Goal: Information Seeking & Learning: Learn about a topic

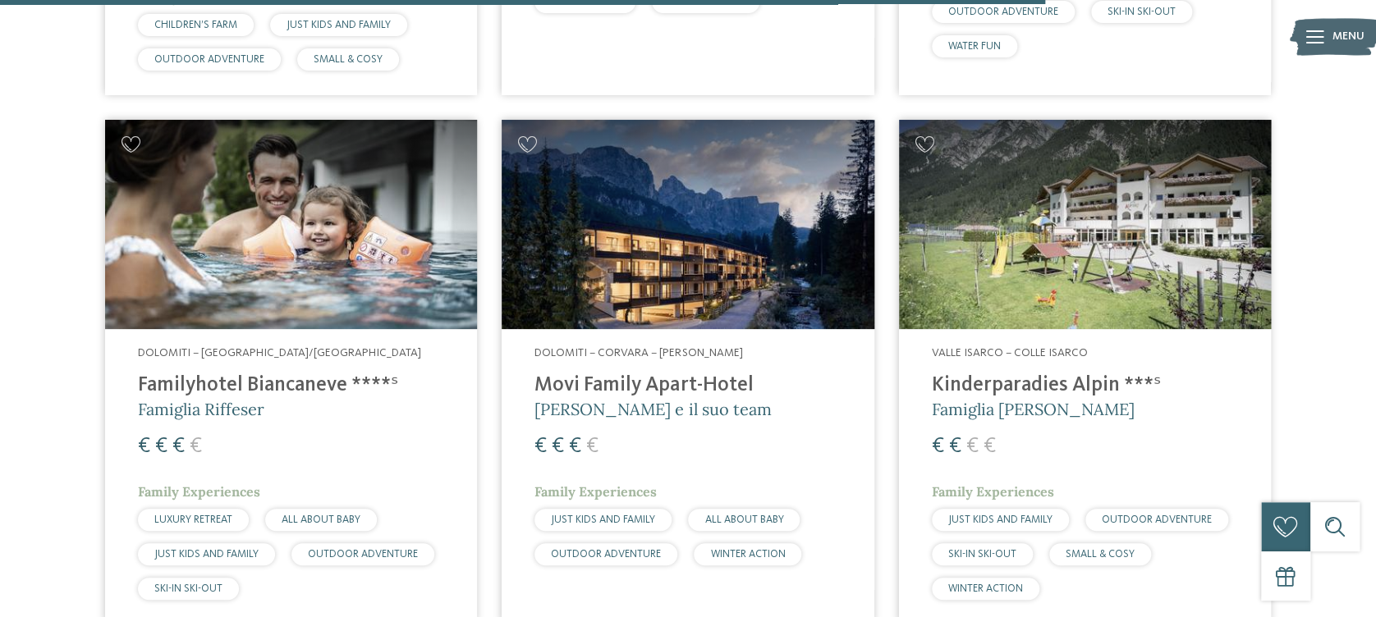
scroll to position [4321, 0]
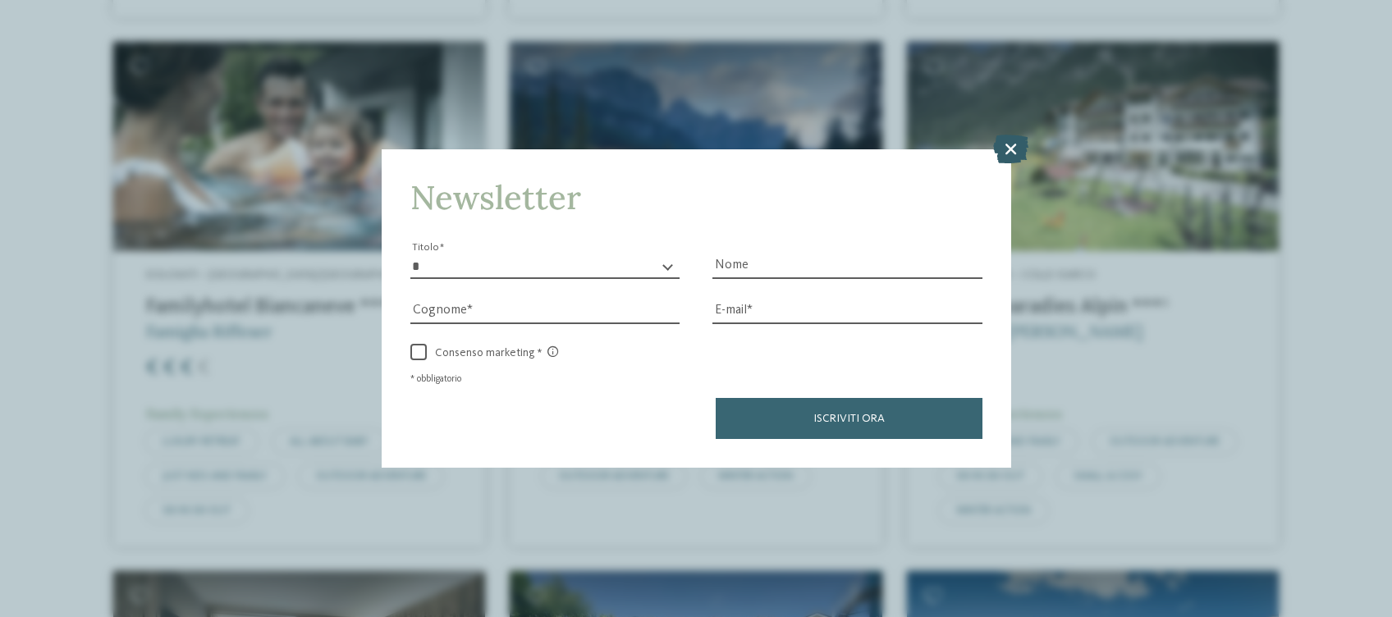
click at [1014, 144] on icon at bounding box center [1010, 148] width 35 height 29
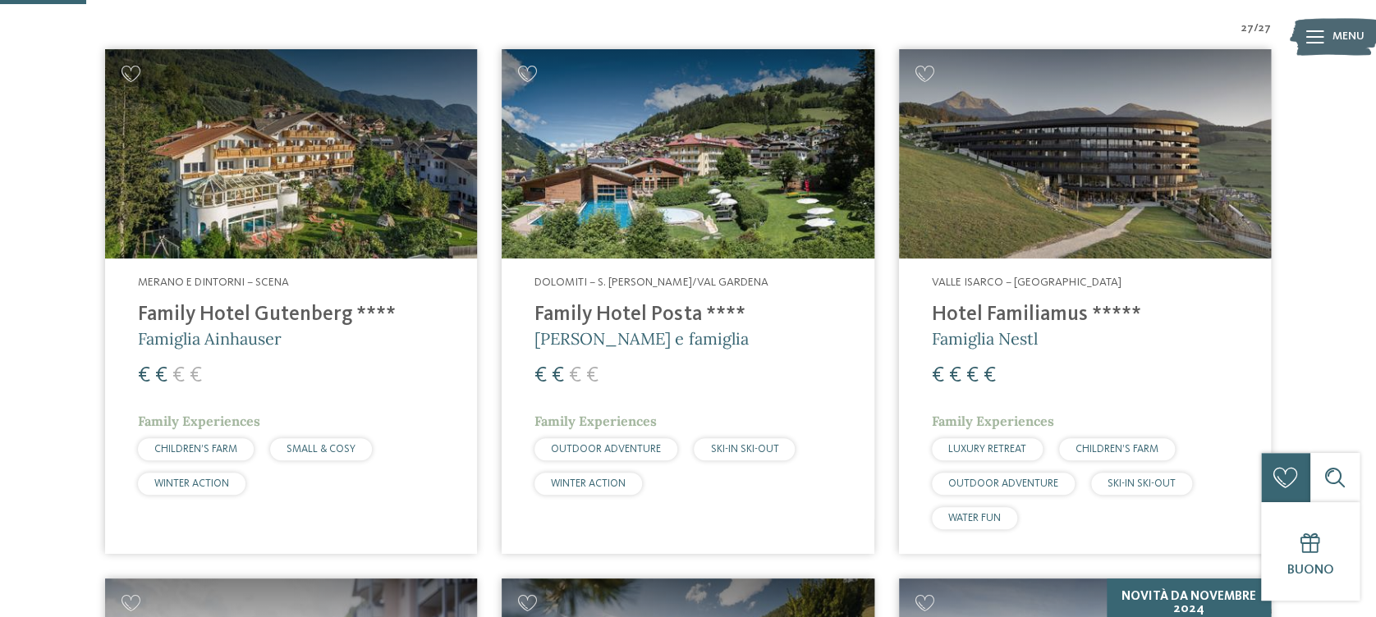
scroll to position [0, 0]
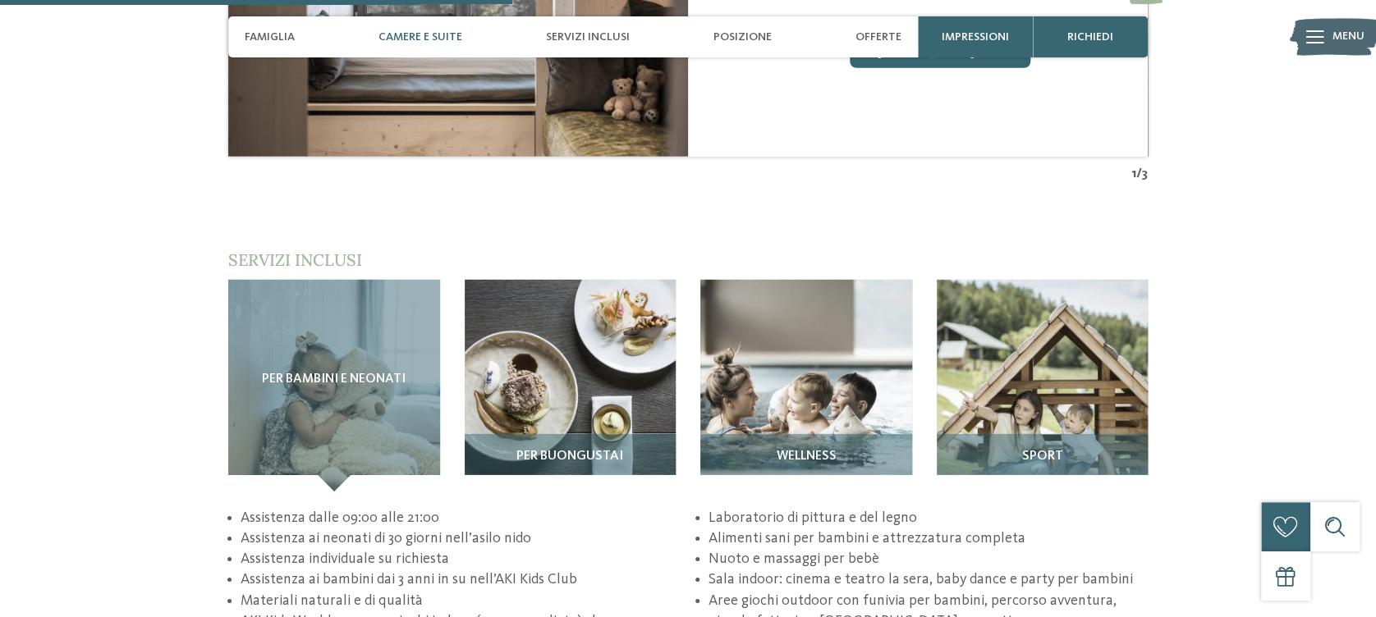
scroll to position [2298, 0]
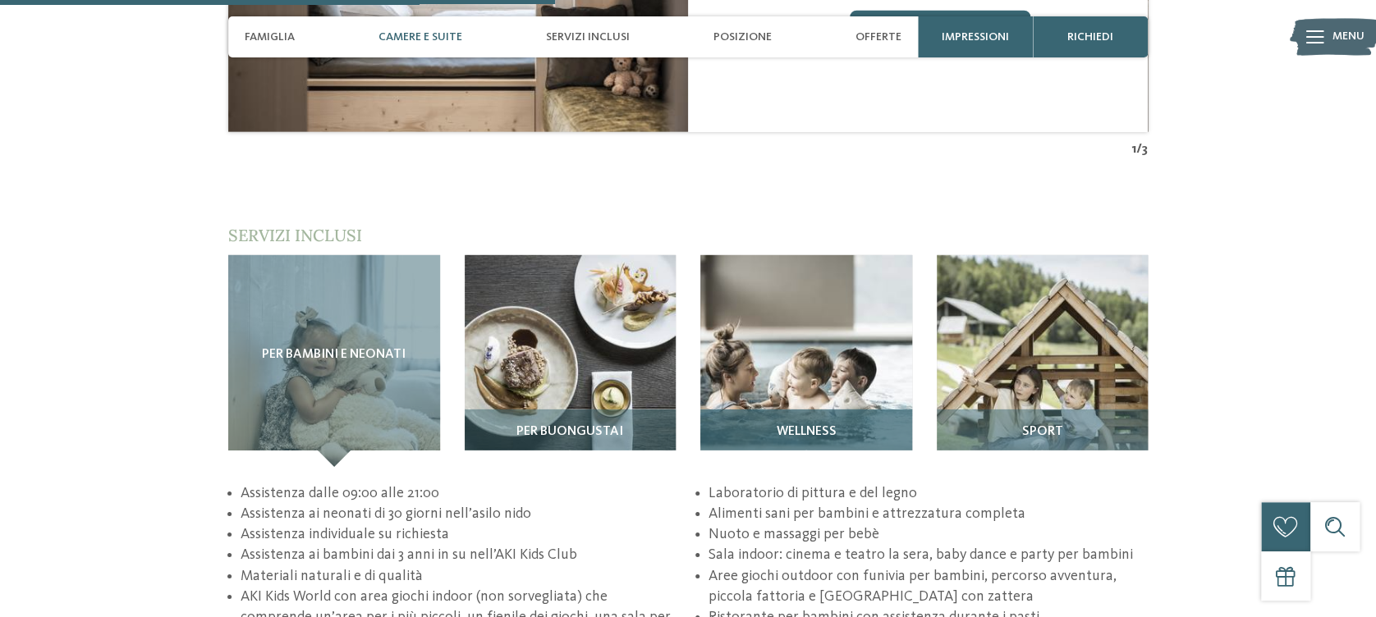
click at [855, 381] on img at bounding box center [806, 361] width 212 height 212
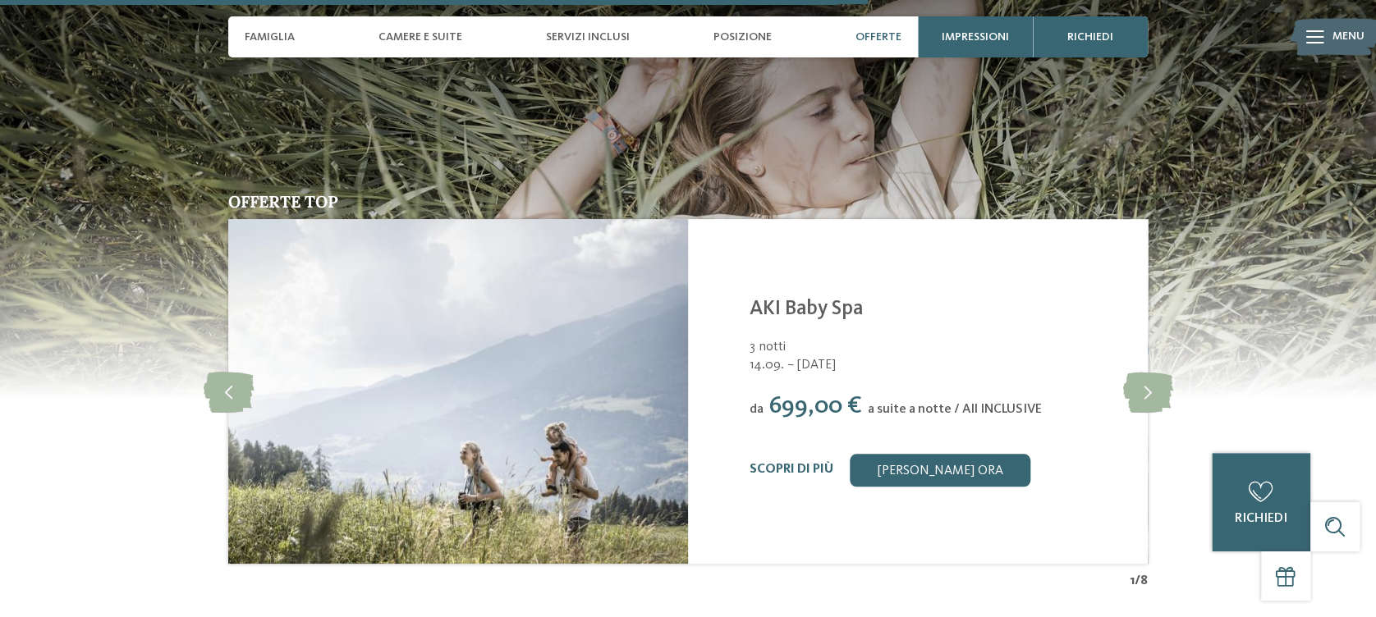
scroll to position [3611, 0]
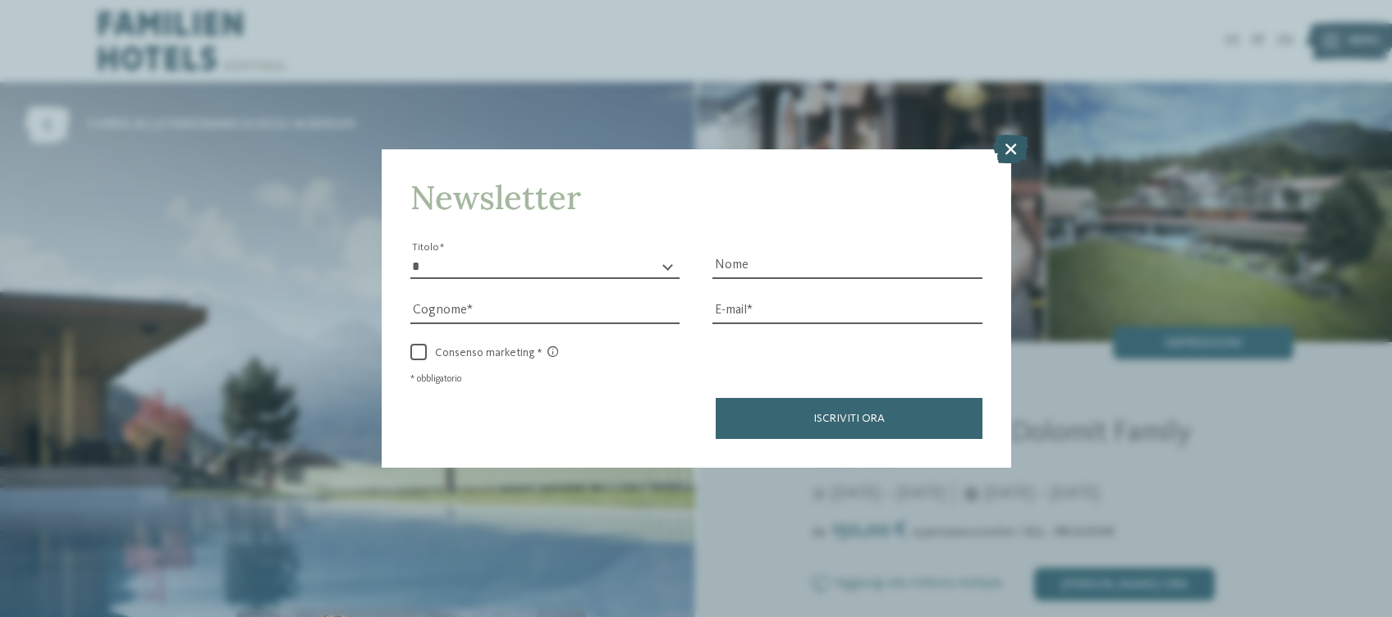
click at [1003, 148] on icon at bounding box center [1010, 148] width 35 height 29
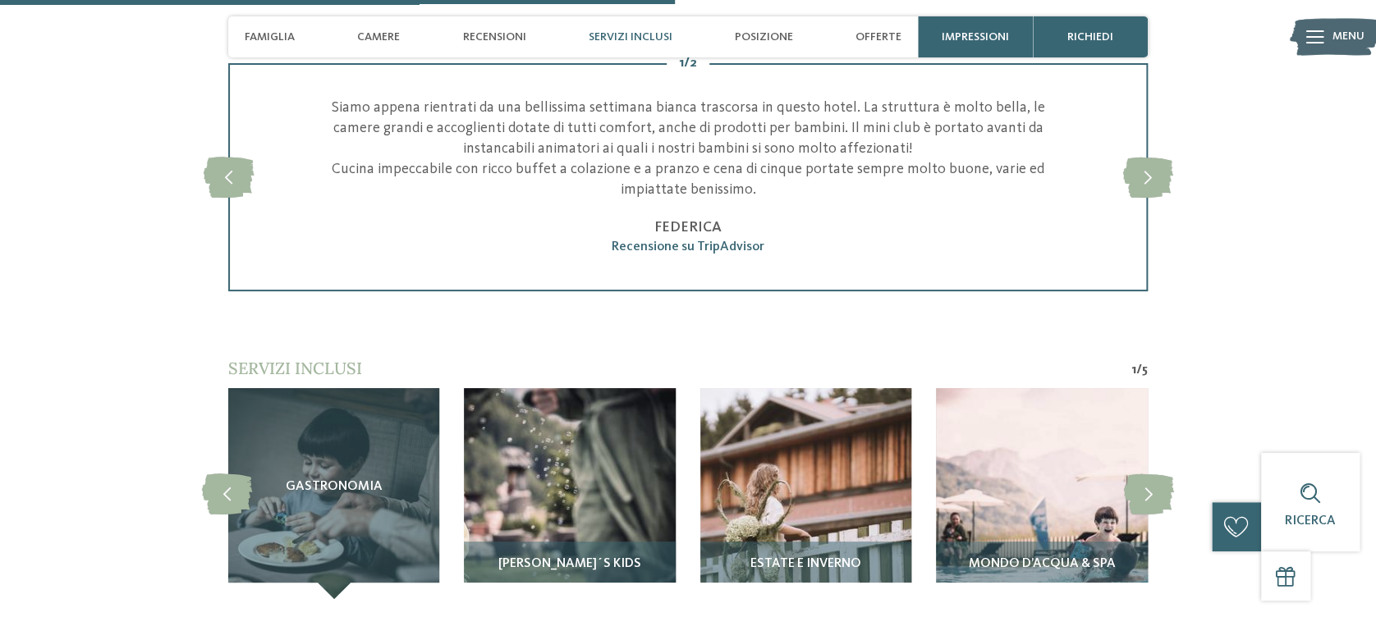
scroll to position [3173, 0]
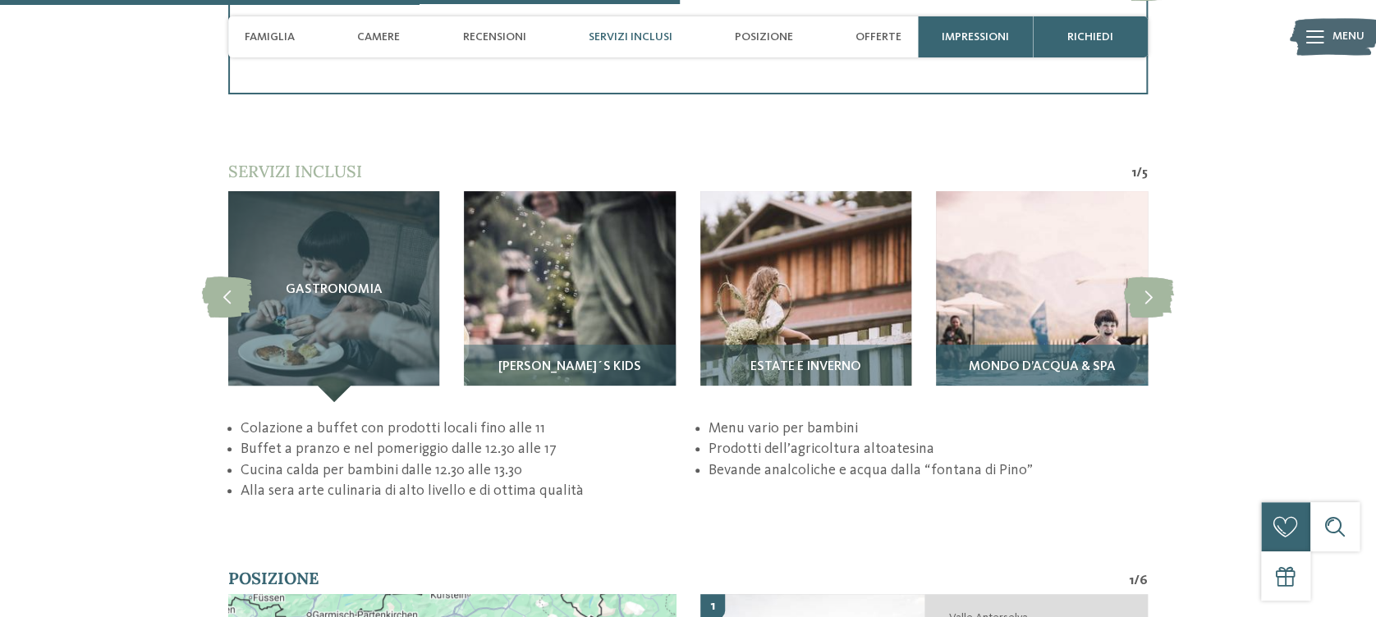
click at [1090, 354] on div "Mondo d’acqua & Spa" at bounding box center [1041, 373] width 211 height 57
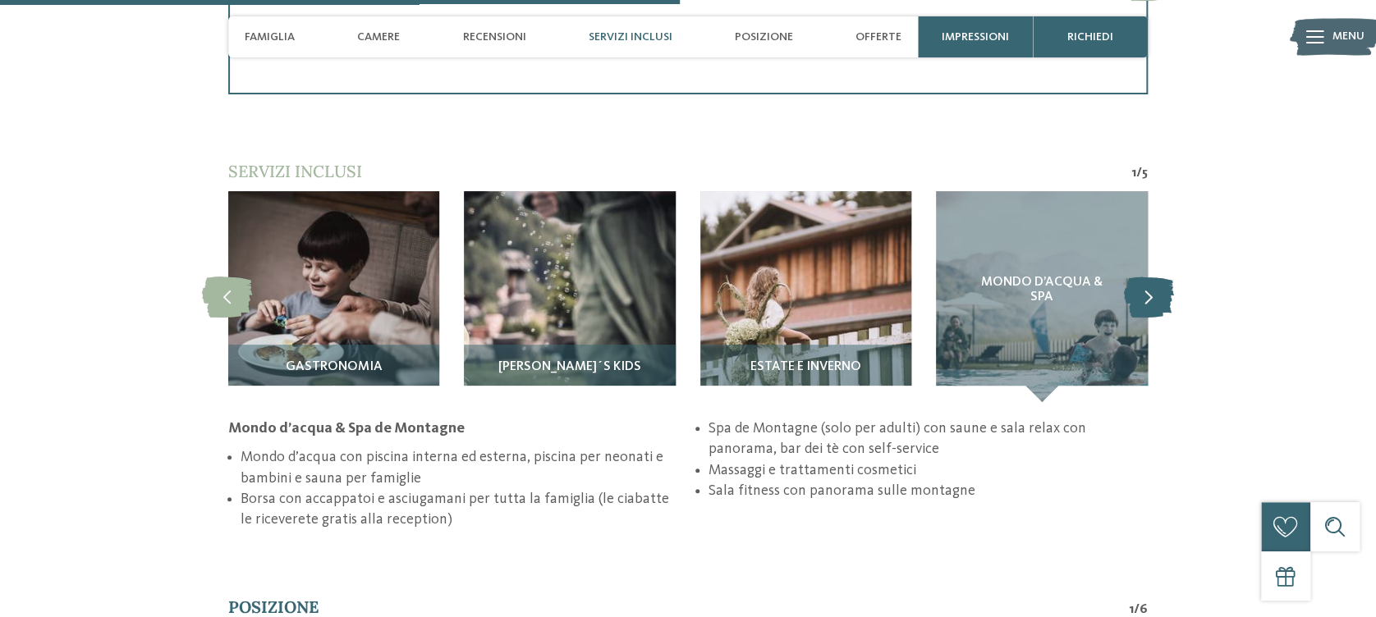
click at [1152, 289] on icon at bounding box center [1149, 296] width 50 height 41
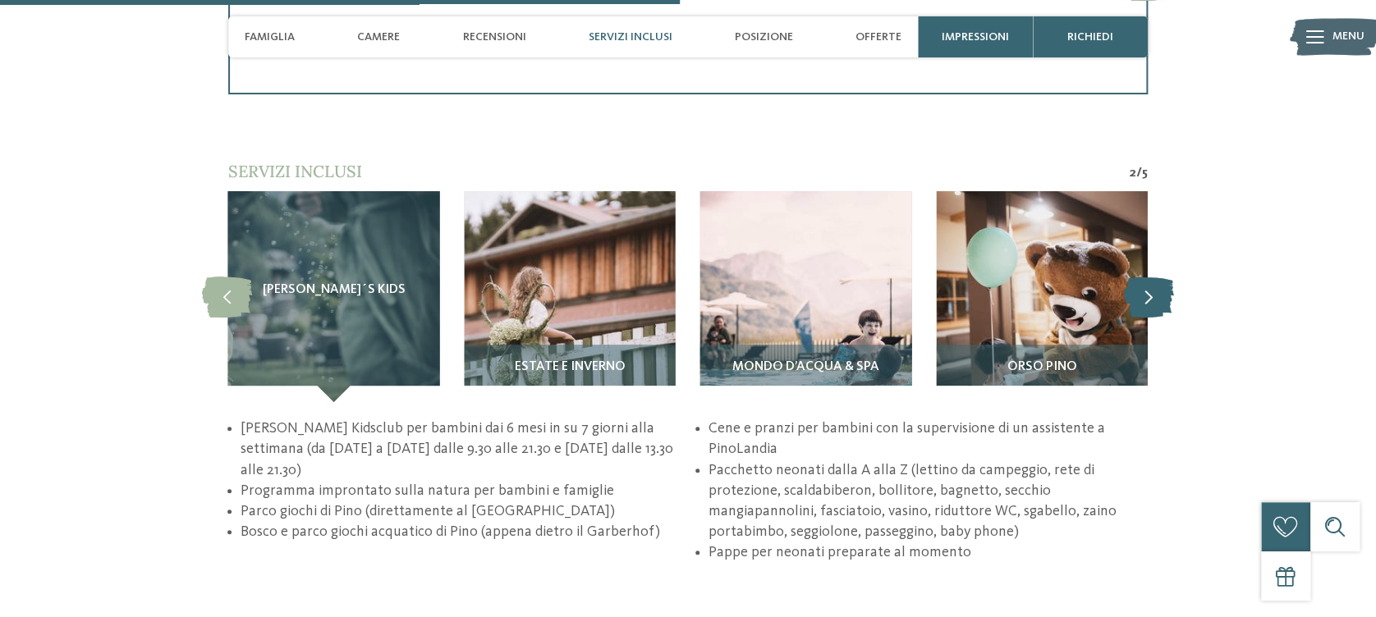
click at [1152, 289] on icon at bounding box center [1149, 296] width 50 height 41
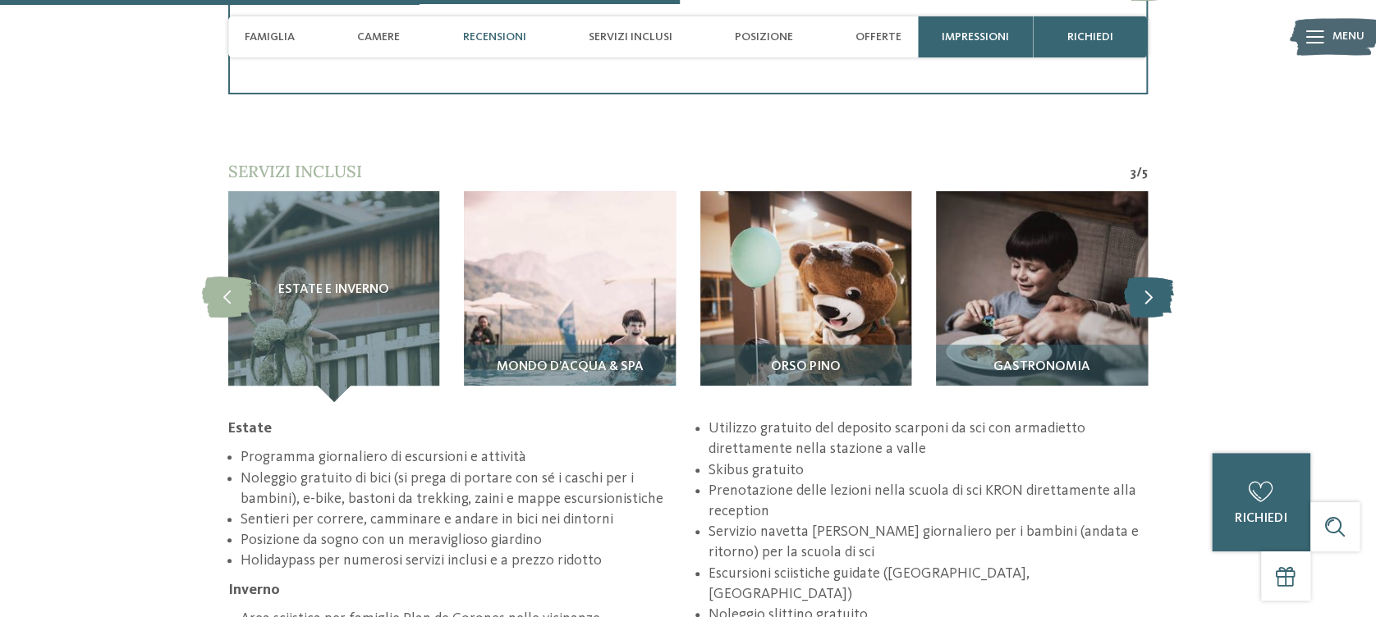
click at [1152, 289] on icon at bounding box center [1149, 296] width 50 height 41
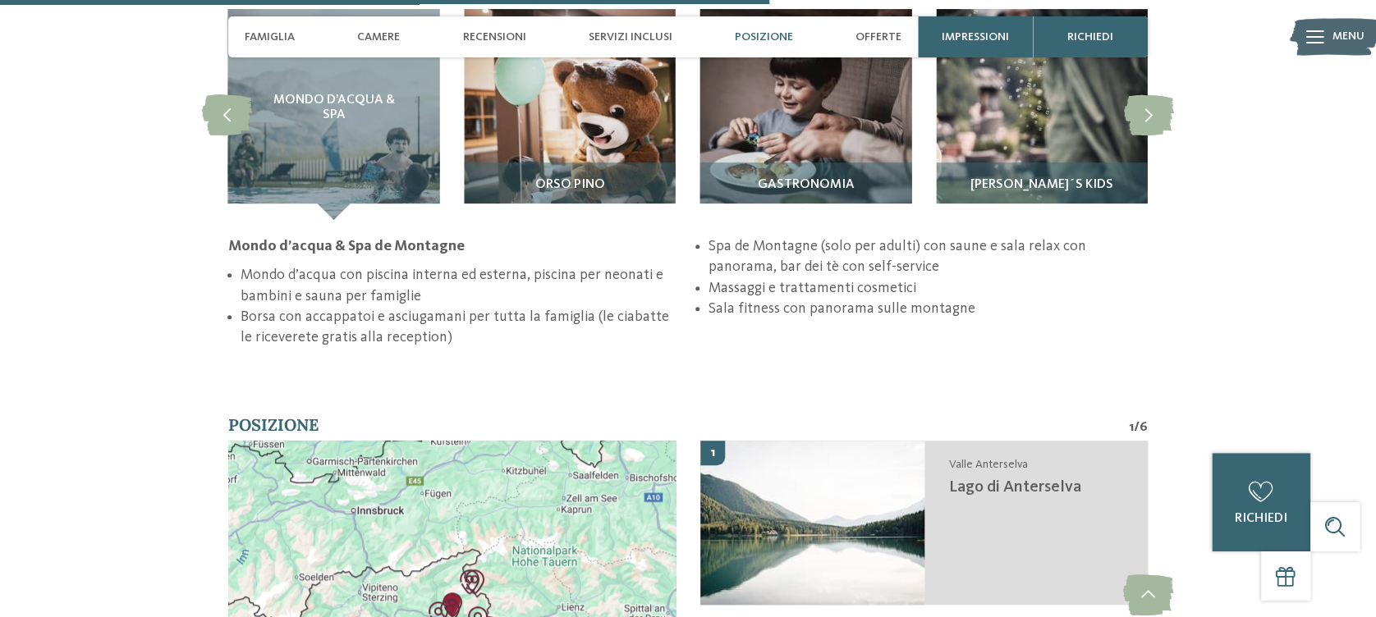
scroll to position [3611, 0]
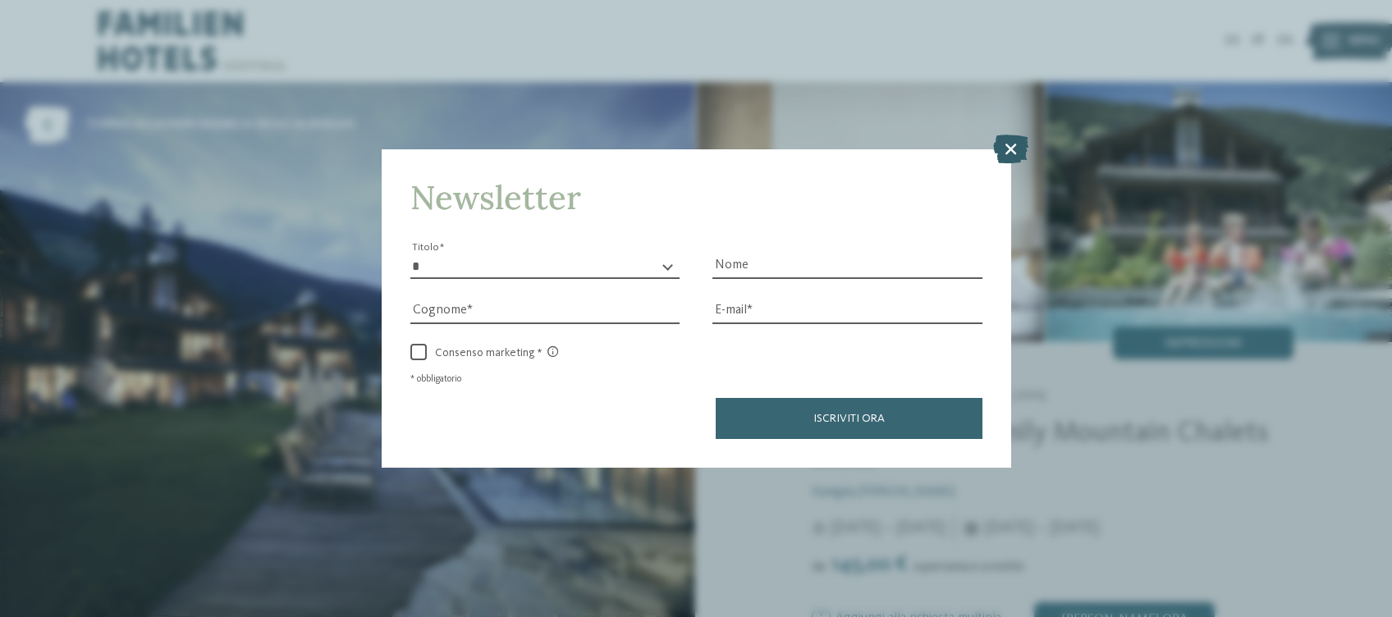
click at [1011, 144] on icon at bounding box center [1010, 148] width 35 height 29
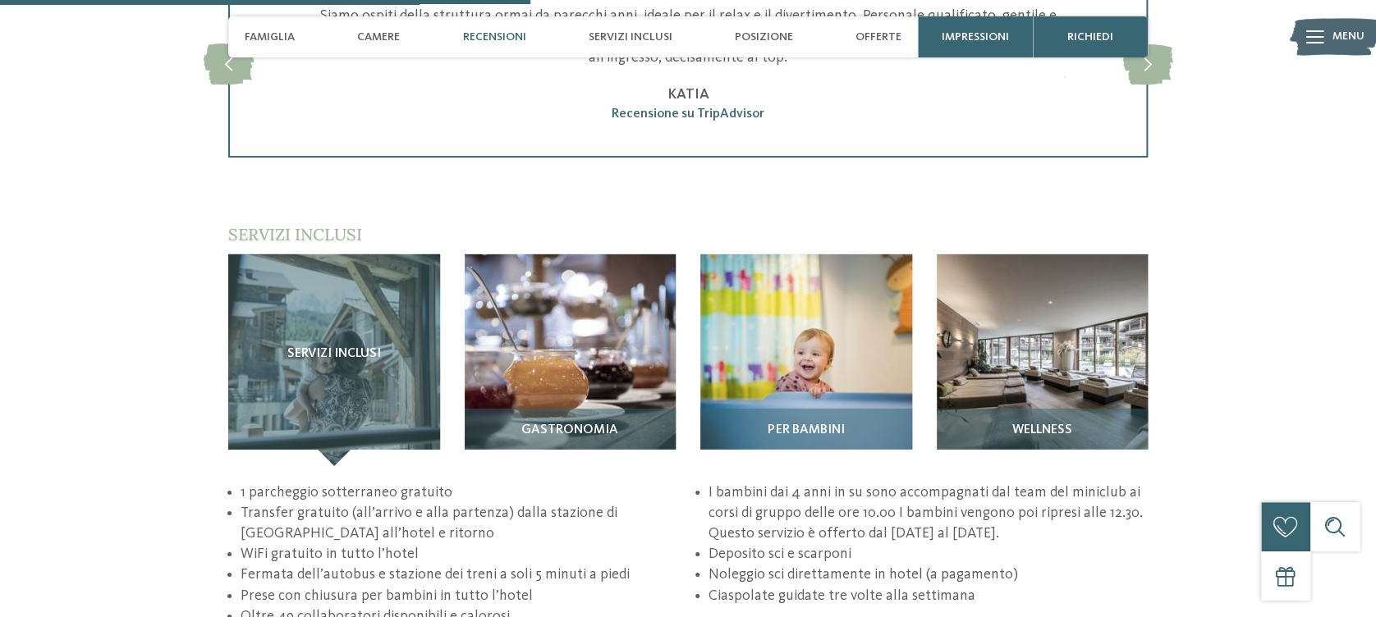
scroll to position [2407, 0]
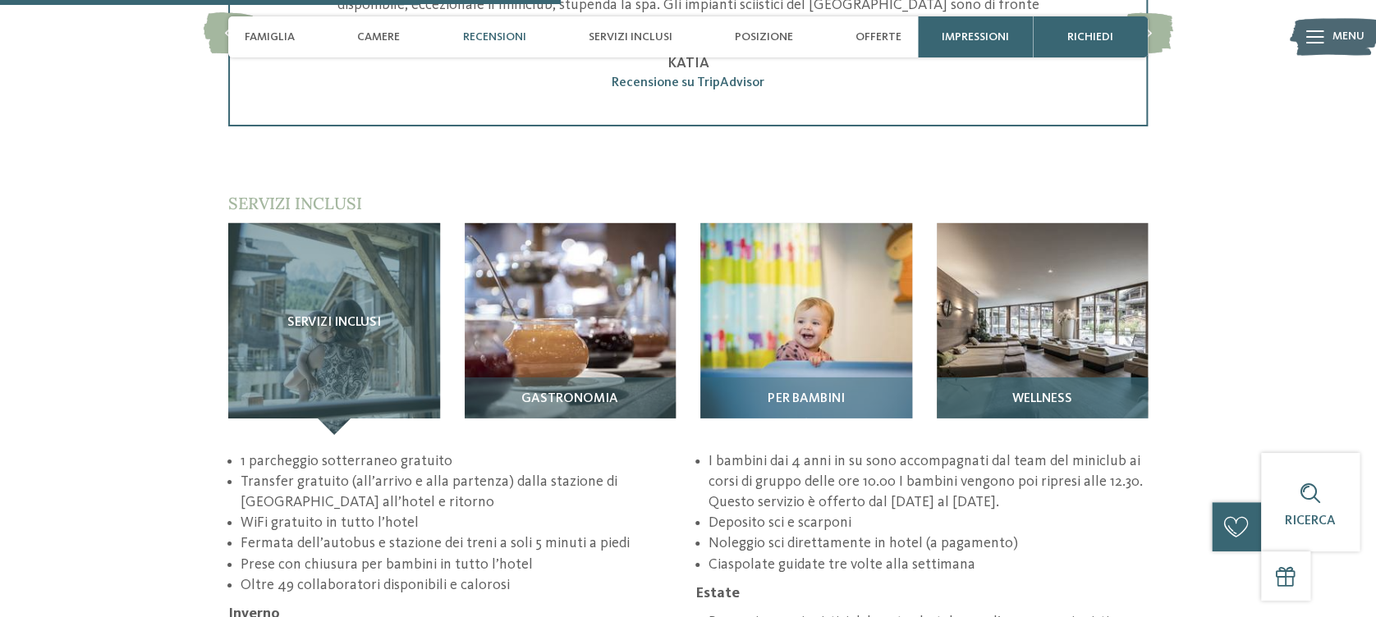
click at [1061, 392] on span "Wellness" at bounding box center [1042, 399] width 60 height 15
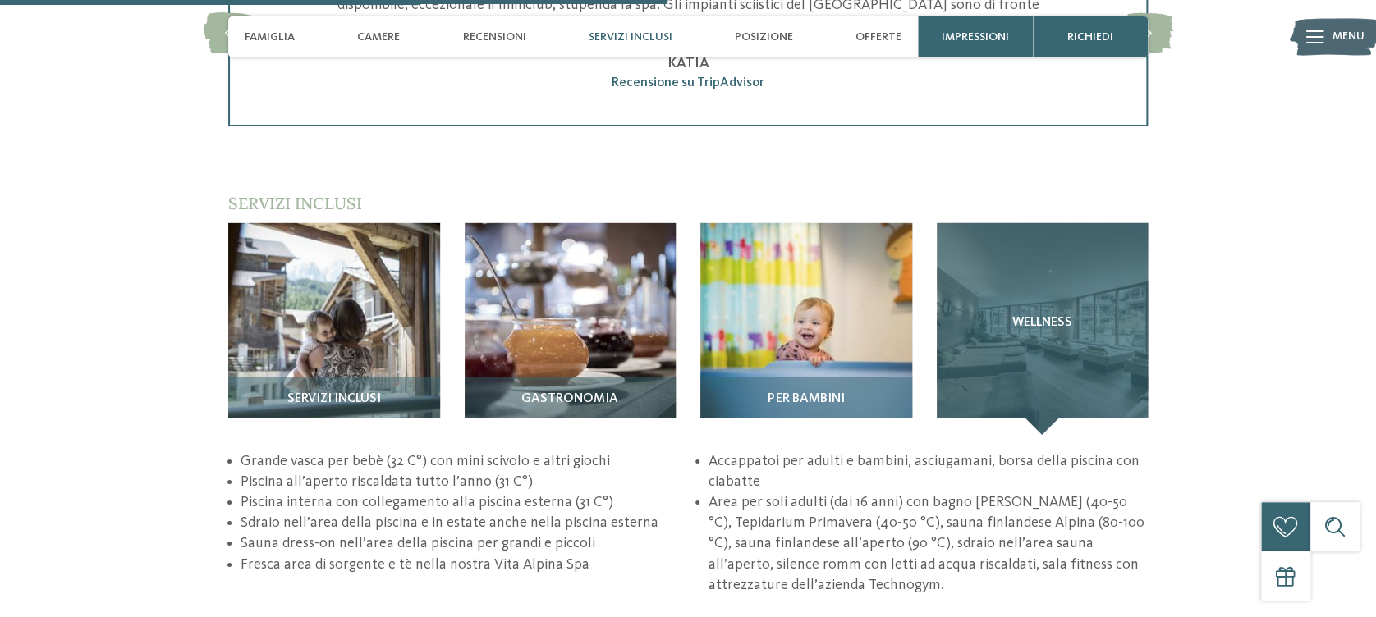
scroll to position [2955, 0]
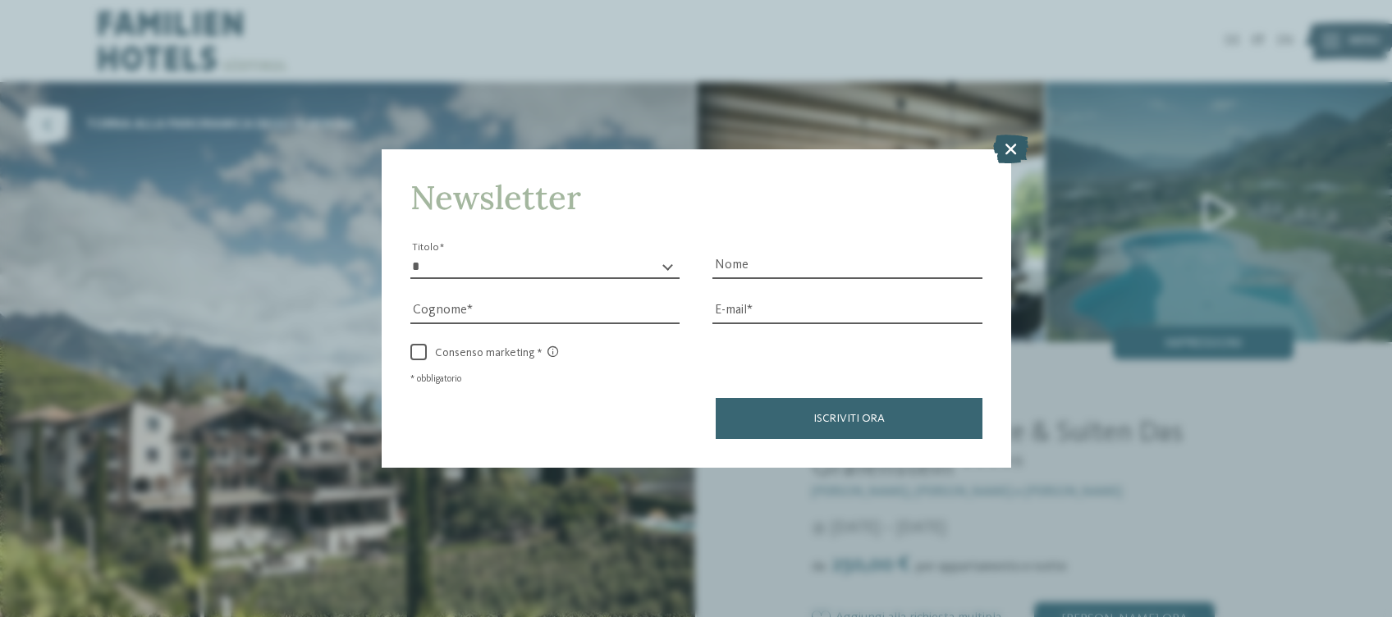
click at [1013, 145] on icon at bounding box center [1010, 148] width 35 height 29
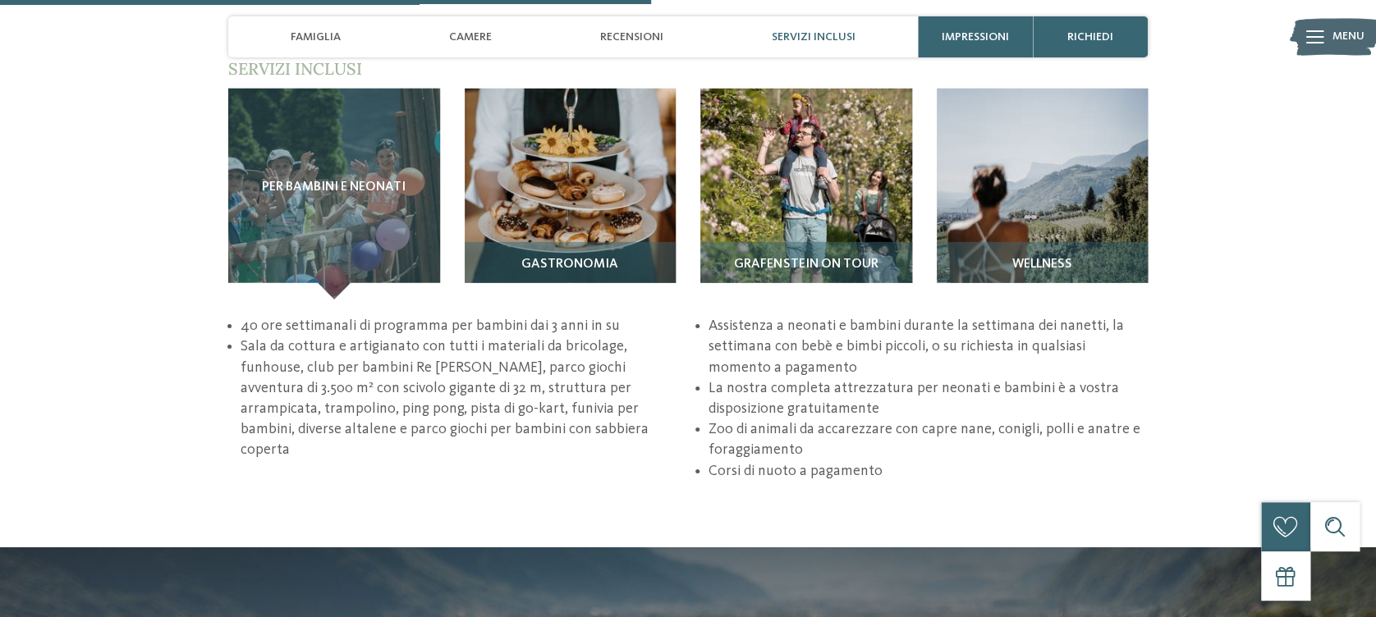
scroll to position [2188, 0]
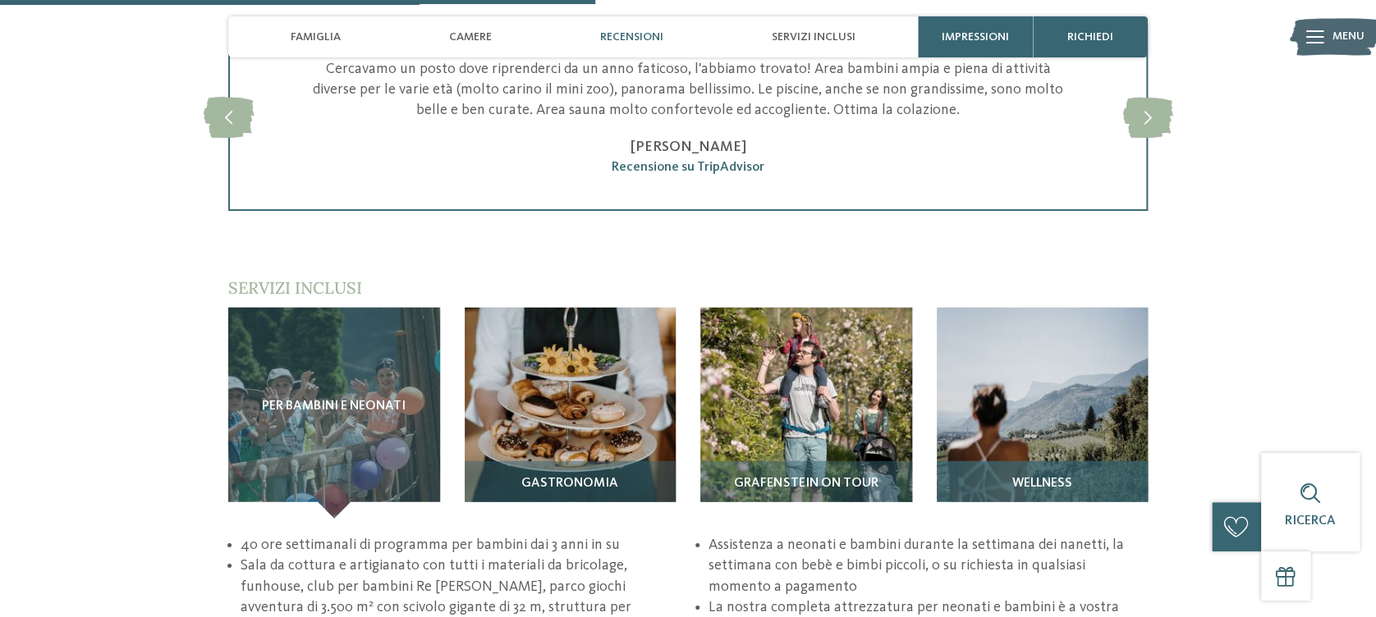
click at [1034, 477] on span "Wellness" at bounding box center [1042, 484] width 60 height 15
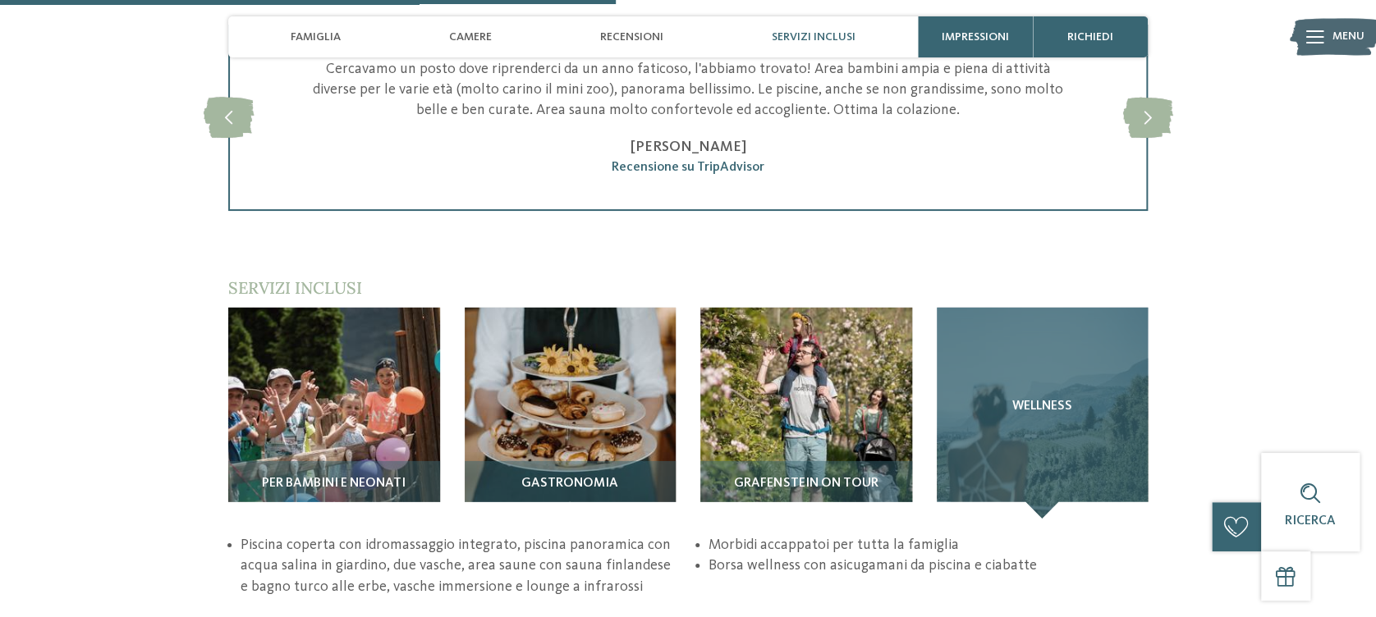
scroll to position [2407, 0]
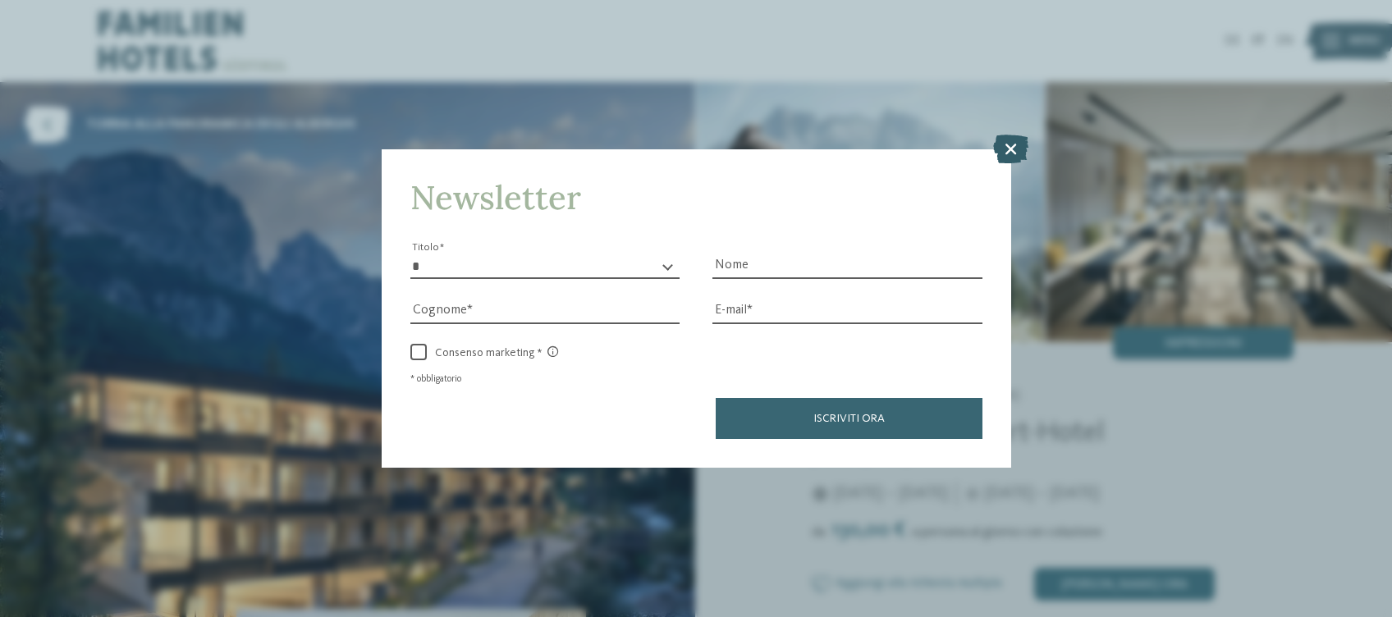
click at [1013, 153] on icon at bounding box center [1010, 148] width 35 height 29
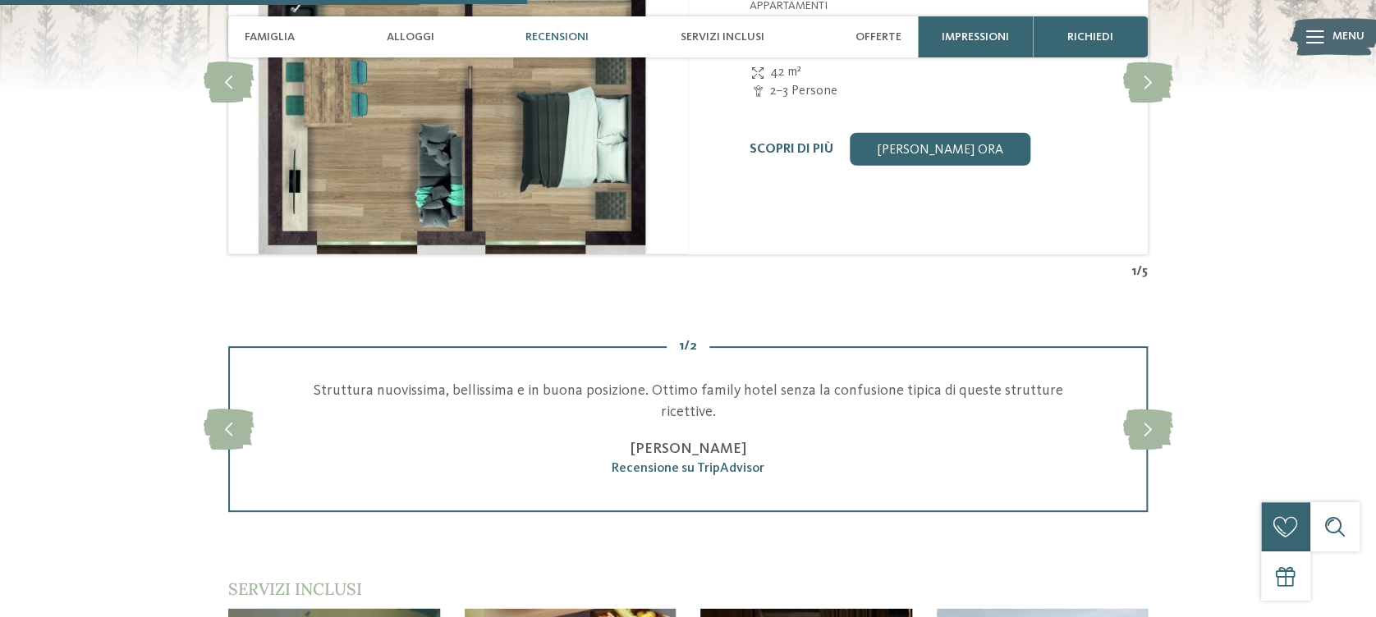
scroll to position [2516, 0]
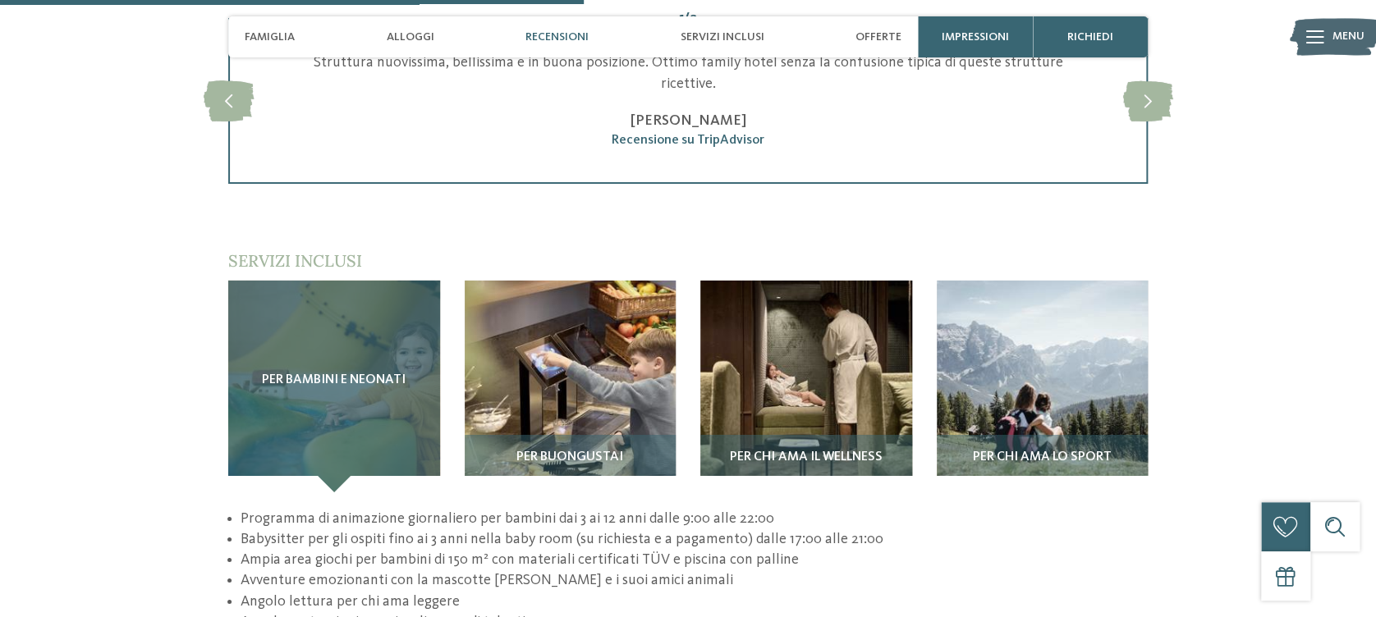
click at [294, 373] on span "Per bambini e neonati" at bounding box center [334, 380] width 144 height 15
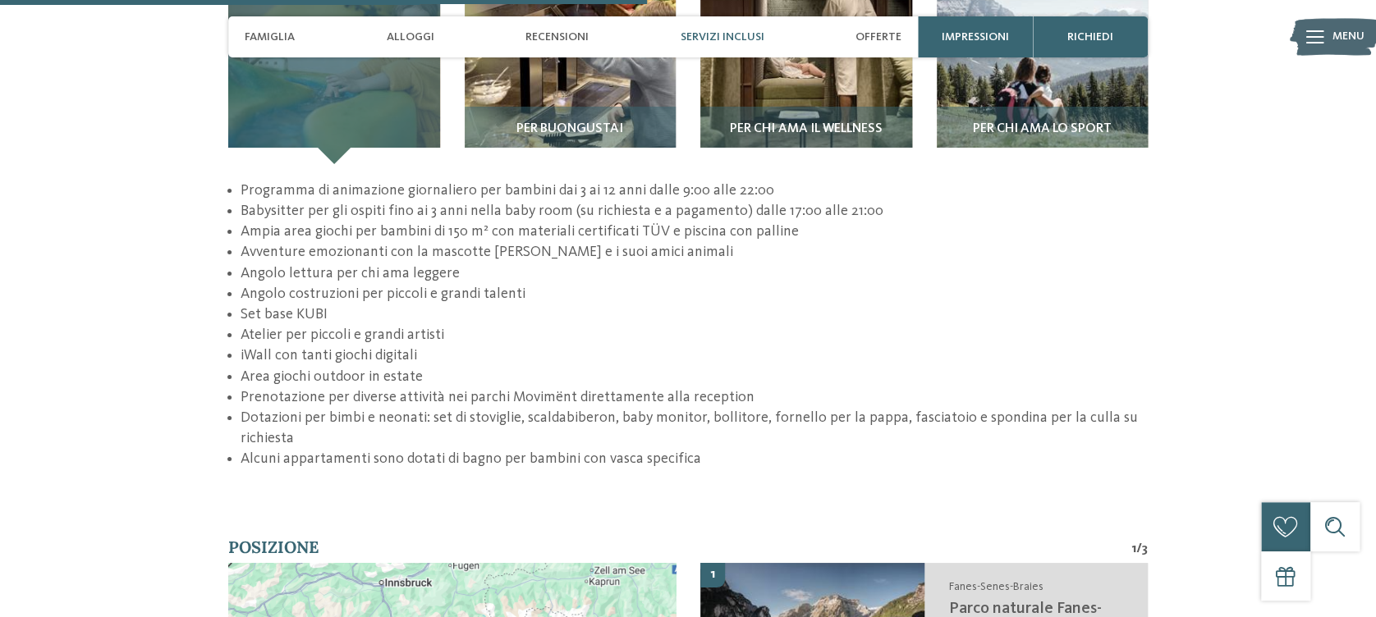
scroll to position [2626, 0]
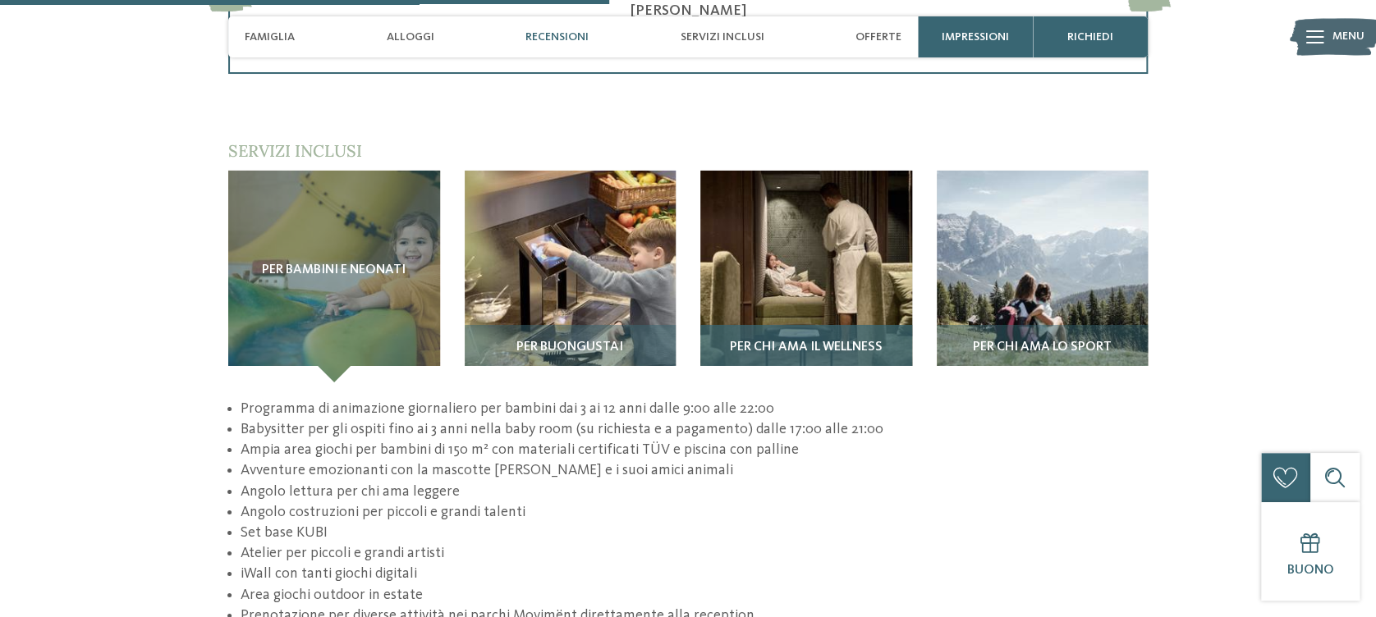
click at [849, 325] on div "Per chi ama il wellness" at bounding box center [806, 353] width 212 height 57
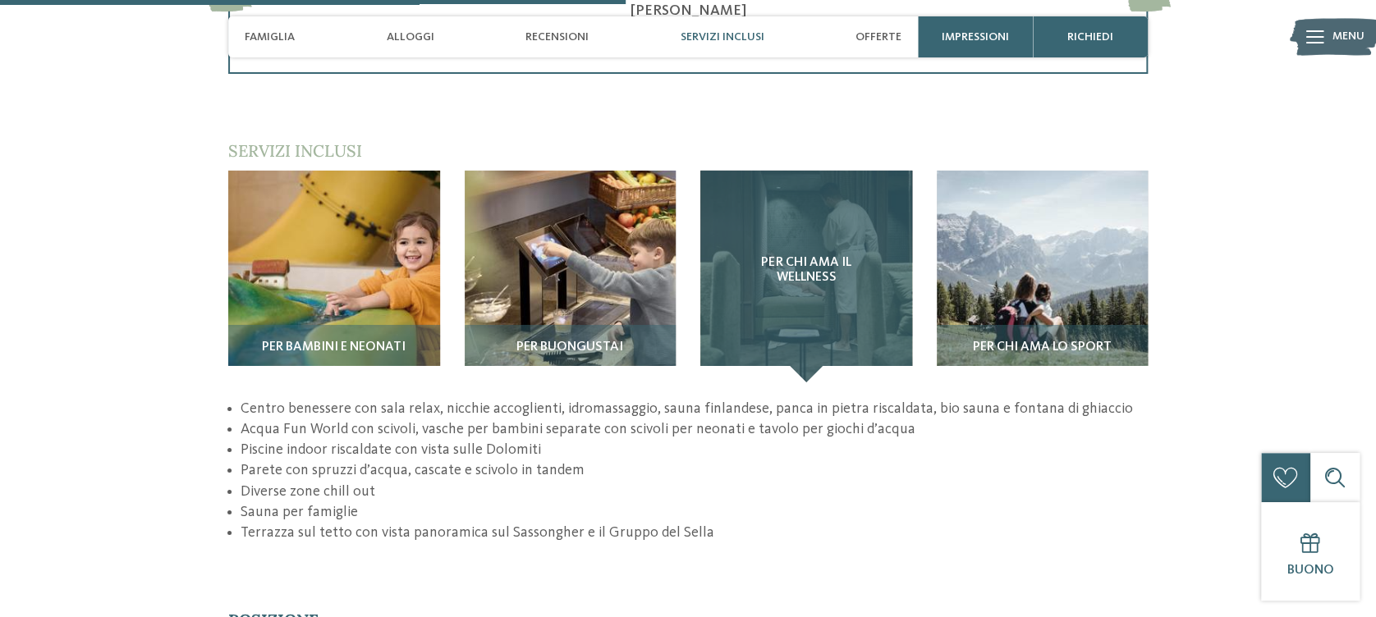
scroll to position [2955, 0]
